Goal: Check status

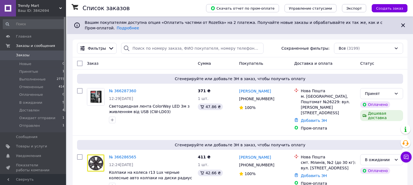
click at [400, 23] on icon at bounding box center [403, 25] width 7 height 7
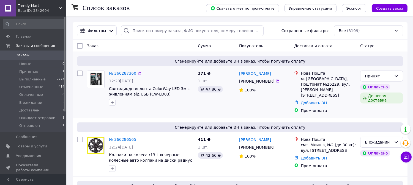
click at [125, 74] on link "№ 366287360" at bounding box center [122, 73] width 27 height 4
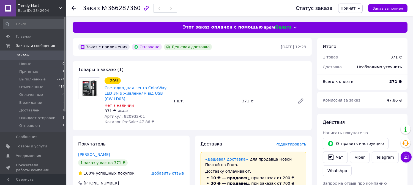
click at [126, 114] on span "Артикул: 820932-01" at bounding box center [125, 116] width 40 height 4
copy span "820932"
click at [149, 114] on div "Артикул: 820932-01" at bounding box center [137, 117] width 64 height 6
click at [263, 75] on div "Товары в заказе (1) −20% Светодиодная лента ColorWay LED 3м з живленням від USB…" at bounding box center [192, 95] width 239 height 69
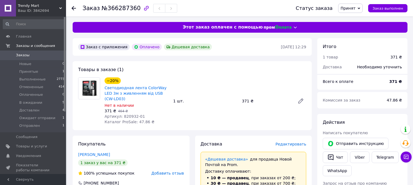
click at [353, 9] on span "Принят" at bounding box center [348, 8] width 15 height 4
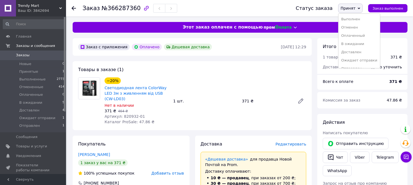
click at [272, 78] on div "−20% Светодиодная лента ColorWay LED 3м з живленням від USB (CW-LD03) Нет в нал…" at bounding box center [205, 101] width 206 height 50
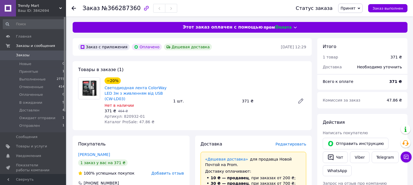
click at [347, 10] on span "Принят" at bounding box center [348, 8] width 15 height 4
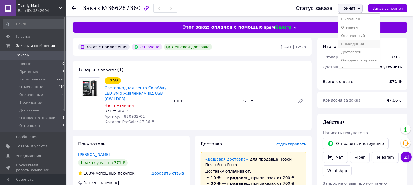
click at [354, 43] on li "В ожидании" at bounding box center [359, 44] width 42 height 8
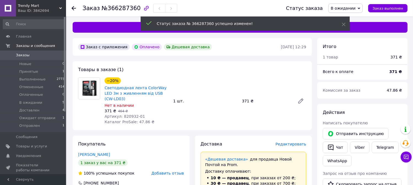
click at [46, 56] on span "Заказы" at bounding box center [33, 55] width 35 height 5
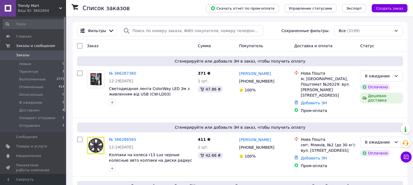
click at [45, 55] on span "Заказы" at bounding box center [33, 55] width 35 height 5
